Goal: Transaction & Acquisition: Download file/media

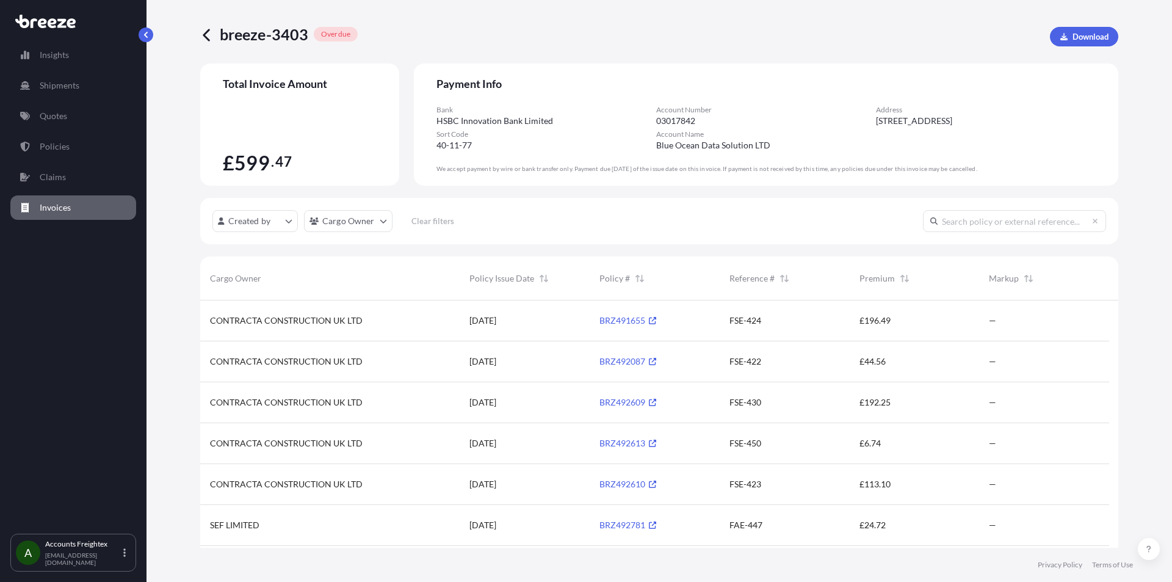
scroll to position [321, 900]
click at [203, 35] on icon at bounding box center [206, 35] width 7 height 12
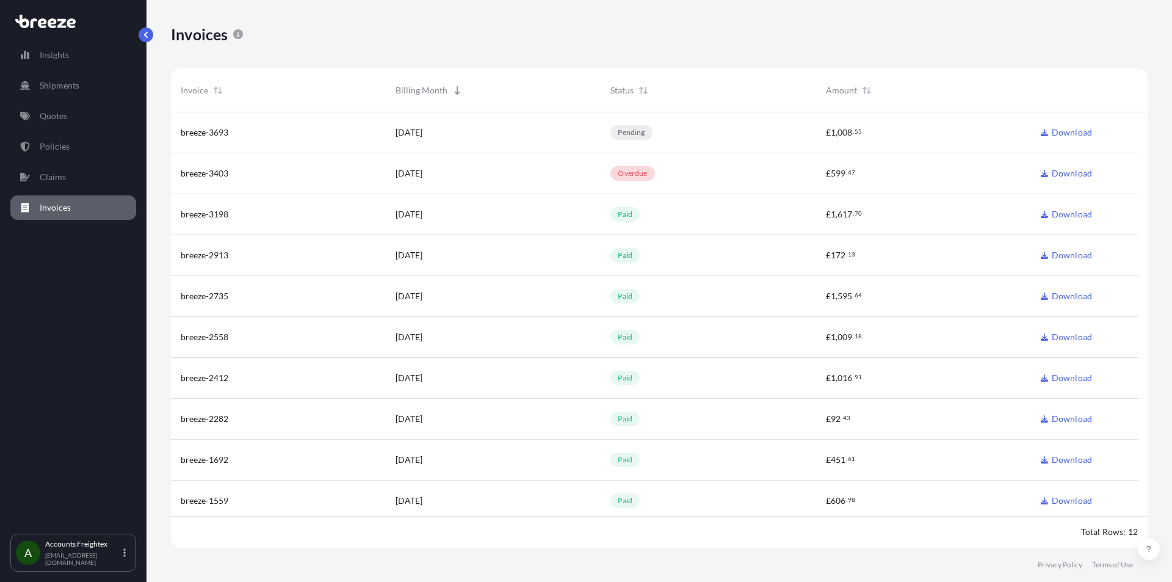
scroll to position [438, 967]
click at [1074, 132] on link "Download" at bounding box center [1066, 132] width 51 height 12
click at [77, 555] on div "Accounts Freightex accounts@freightexint.com" at bounding box center [87, 552] width 85 height 27
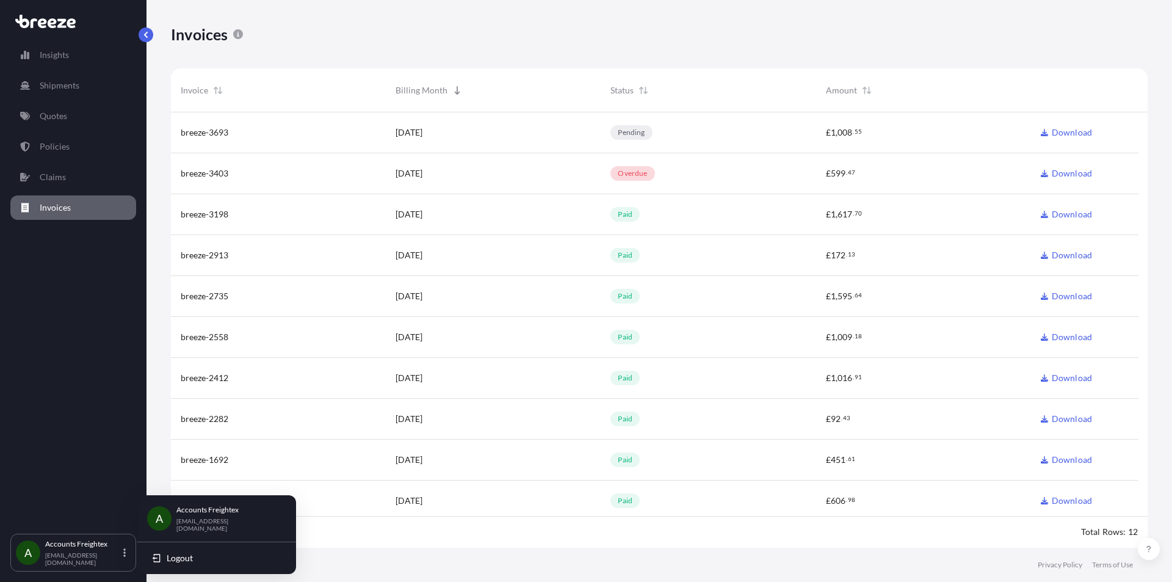
click at [1075, 173] on link "Download" at bounding box center [1066, 173] width 51 height 12
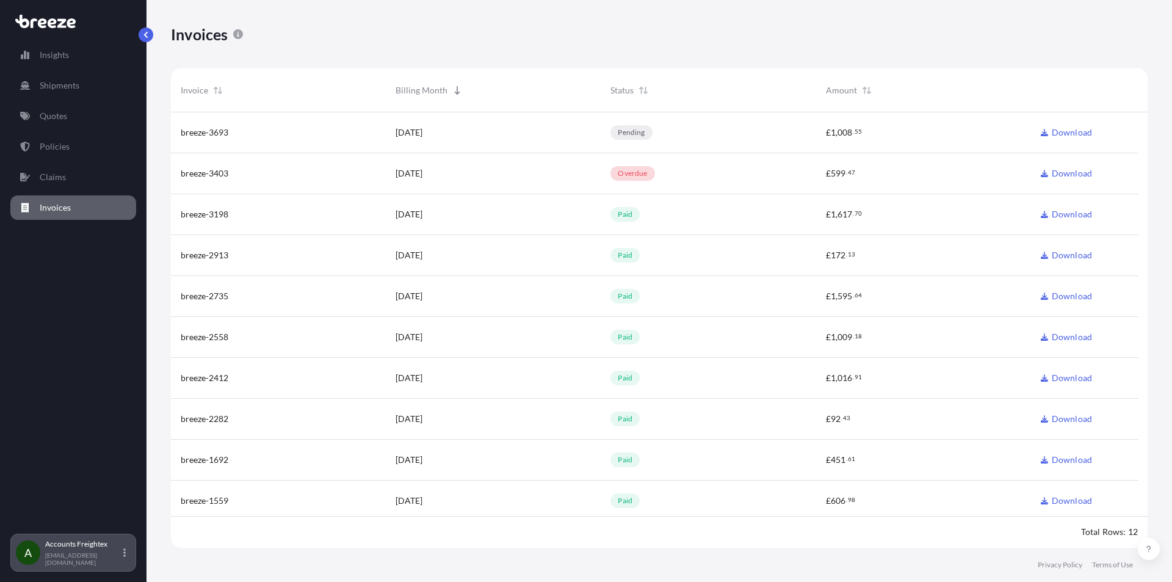
click at [103, 549] on p "Accounts Freightex" at bounding box center [83, 544] width 76 height 10
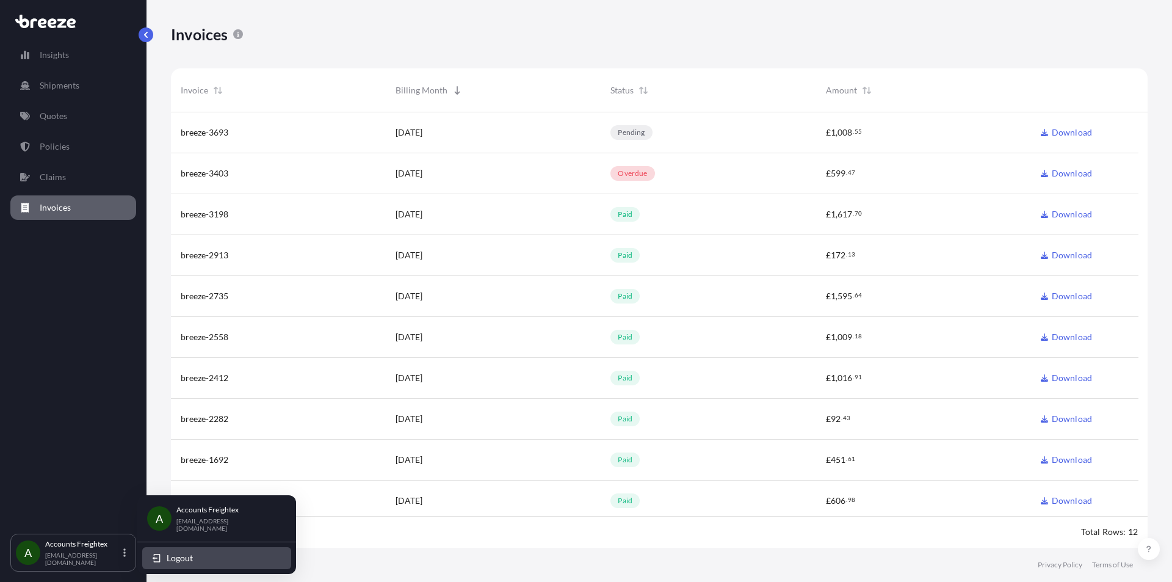
click at [170, 554] on span "Logout" at bounding box center [180, 558] width 26 height 12
